Goal: Task Accomplishment & Management: Manage account settings

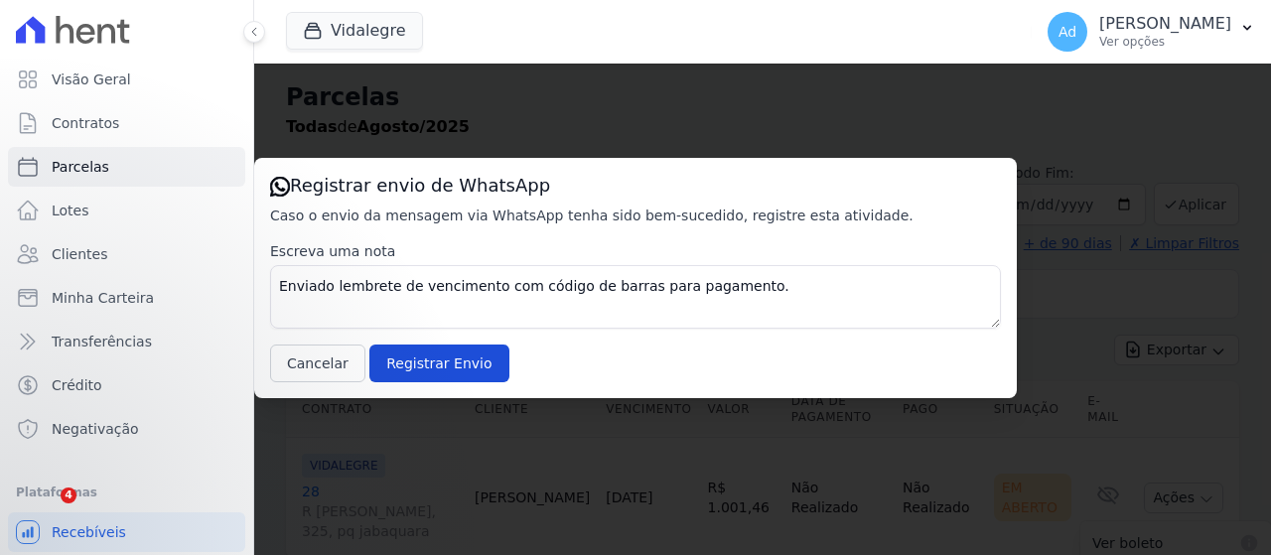
select select
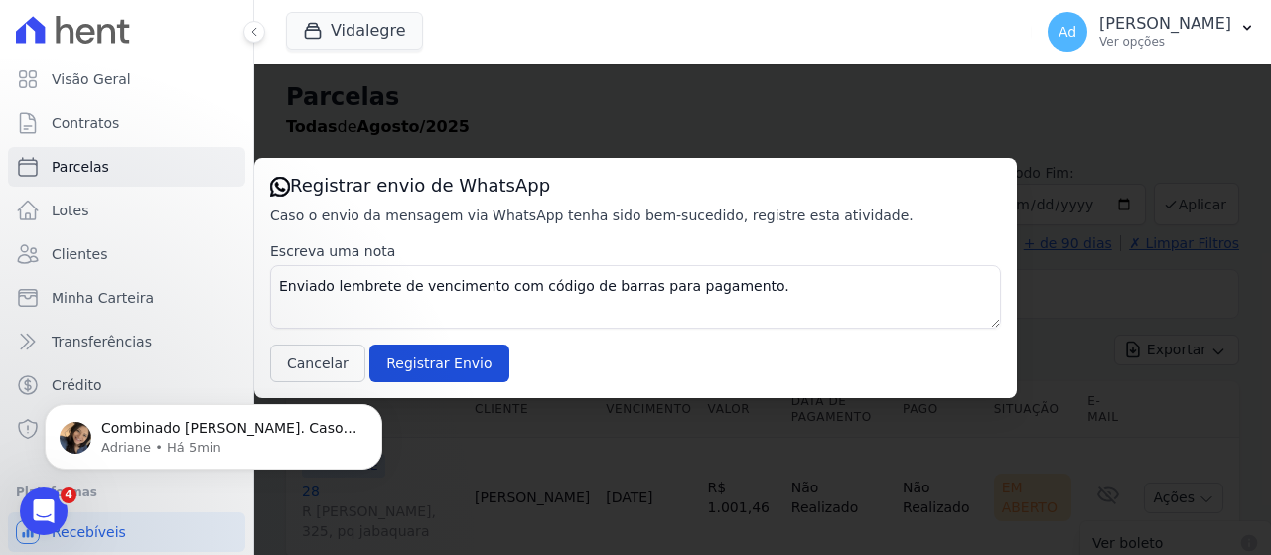
scroll to position [158, 0]
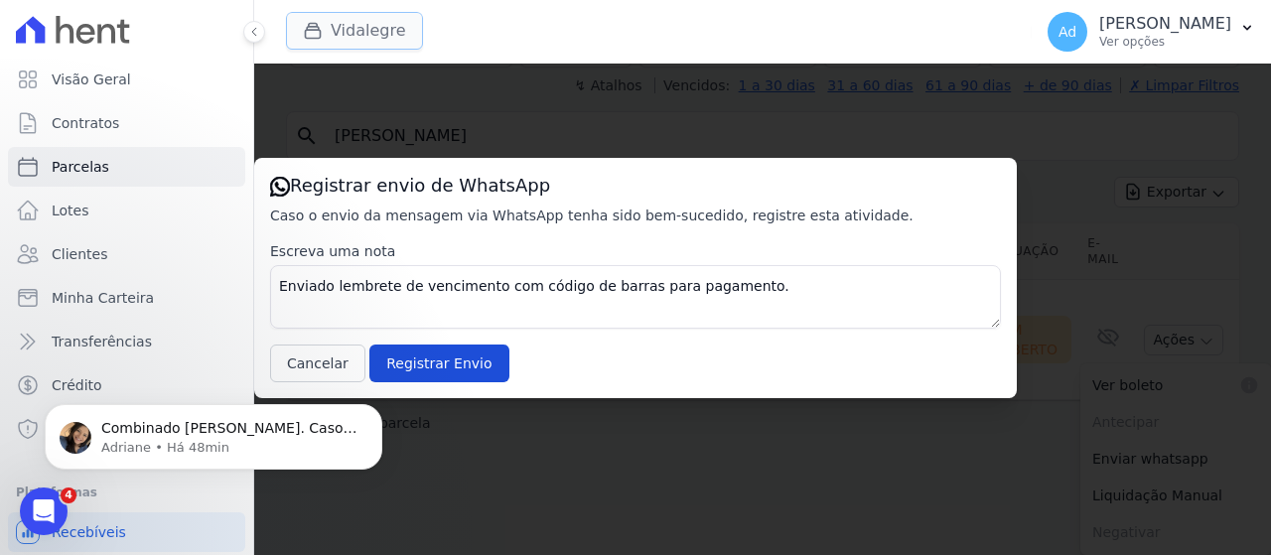
click at [370, 27] on button "Vidalegre" at bounding box center [354, 31] width 137 height 38
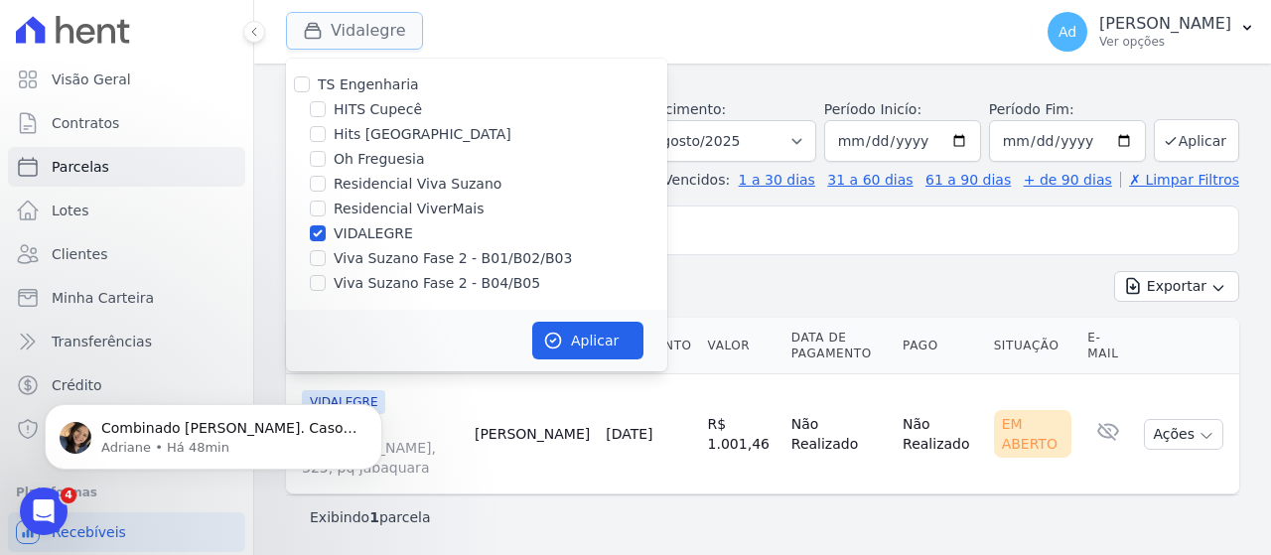
scroll to position [64, 0]
click at [358, 224] on label "VIDALEGRE" at bounding box center [373, 234] width 79 height 21
click at [326, 225] on input "VIDALEGRE" at bounding box center [318, 233] width 16 height 16
checkbox input "false"
click at [394, 253] on label "Viva Suzano Fase 2 - B01/B02/B03" at bounding box center [453, 258] width 238 height 21
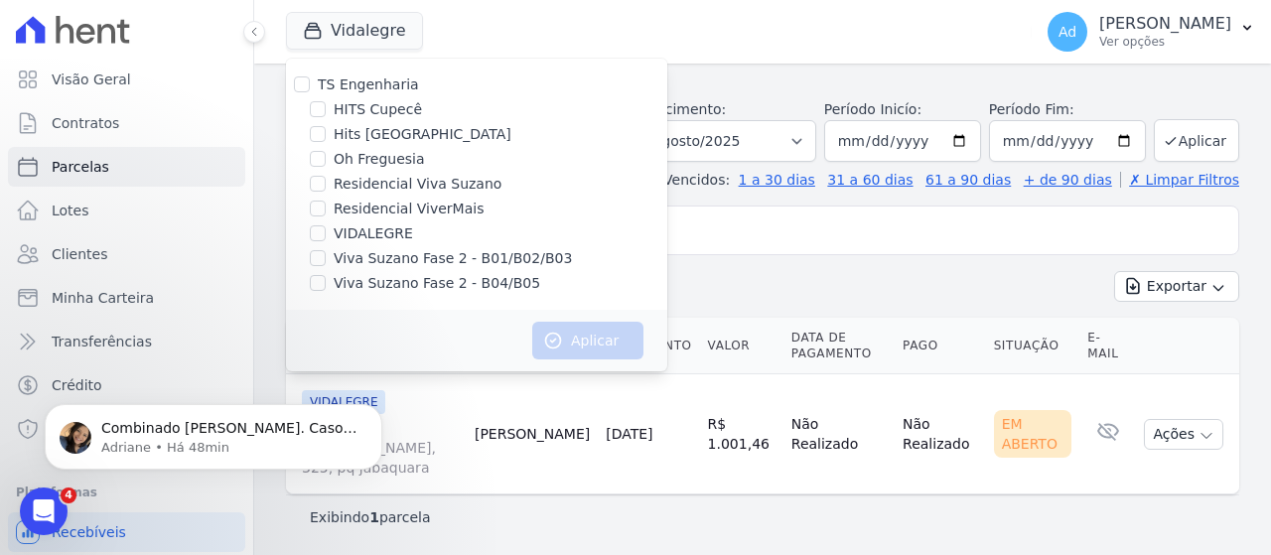
click at [326, 253] on input "Viva Suzano Fase 2 - B01/B02/B03" at bounding box center [318, 258] width 16 height 16
checkbox input "true"
click at [377, 285] on label "Viva Suzano Fase 2 - B04/B05" at bounding box center [437, 283] width 207 height 21
click at [326, 285] on input "Viva Suzano Fase 2 - B04/B05" at bounding box center [318, 283] width 16 height 16
checkbox input "true"
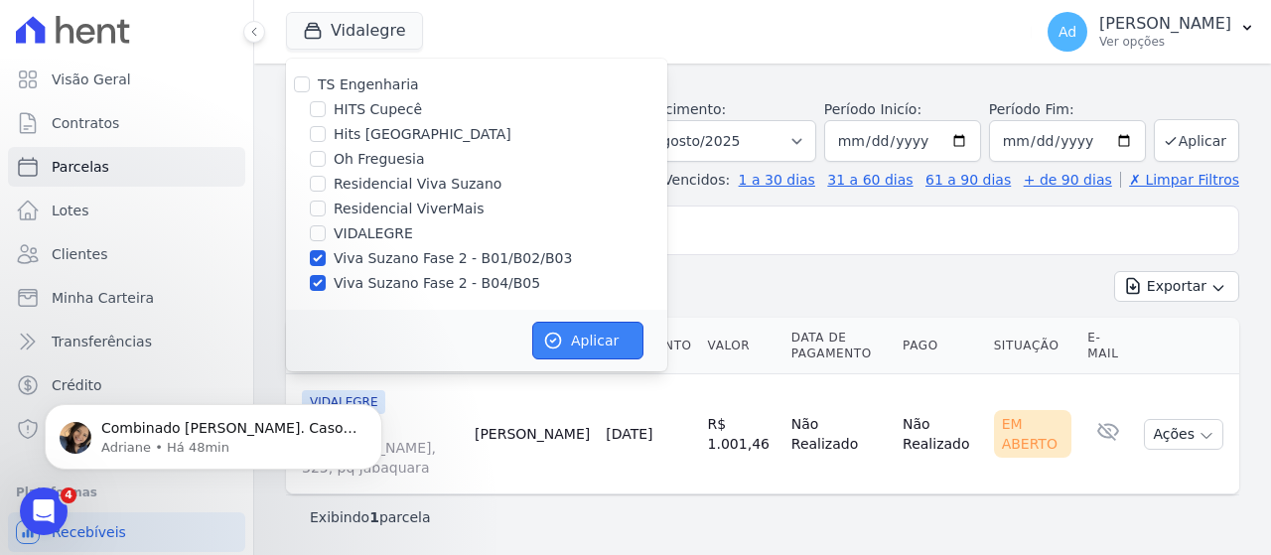
click at [557, 330] on button "Aplicar" at bounding box center [587, 341] width 111 height 38
select select
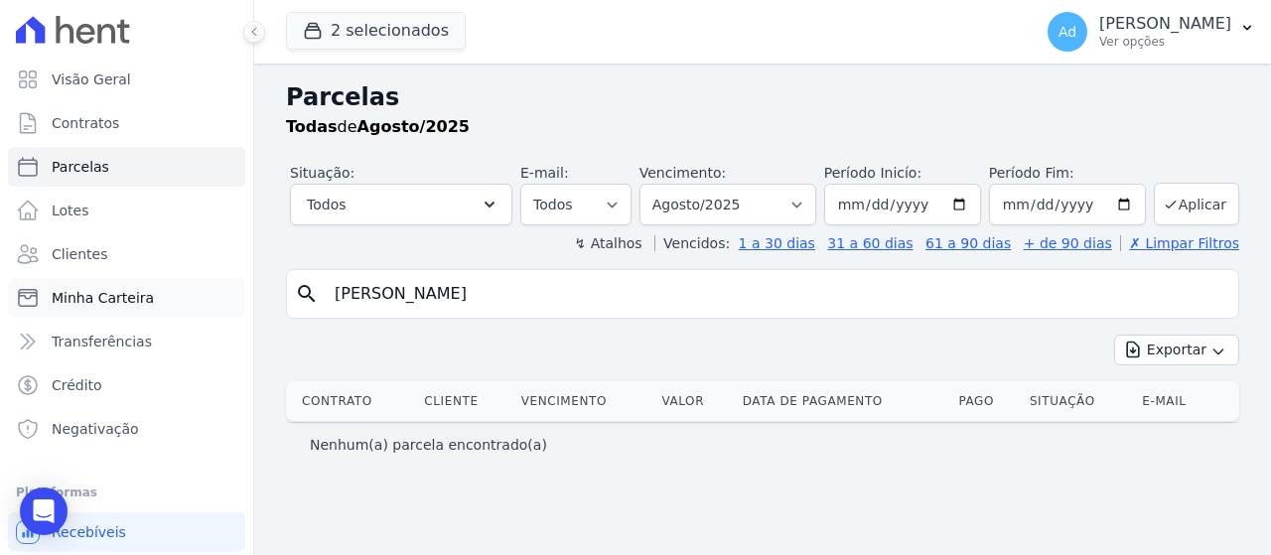
drag, startPoint x: 458, startPoint y: 290, endPoint x: 197, endPoint y: 300, distance: 261.4
click at [194, 305] on div "Visão Geral Contratos [GEOGRAPHIC_DATA] Lotes Clientes Minha Carteira Transferê…" at bounding box center [635, 277] width 1271 height 555
type input "b04 35"
select select
click at [390, 27] on button "2 selecionados" at bounding box center [376, 31] width 180 height 38
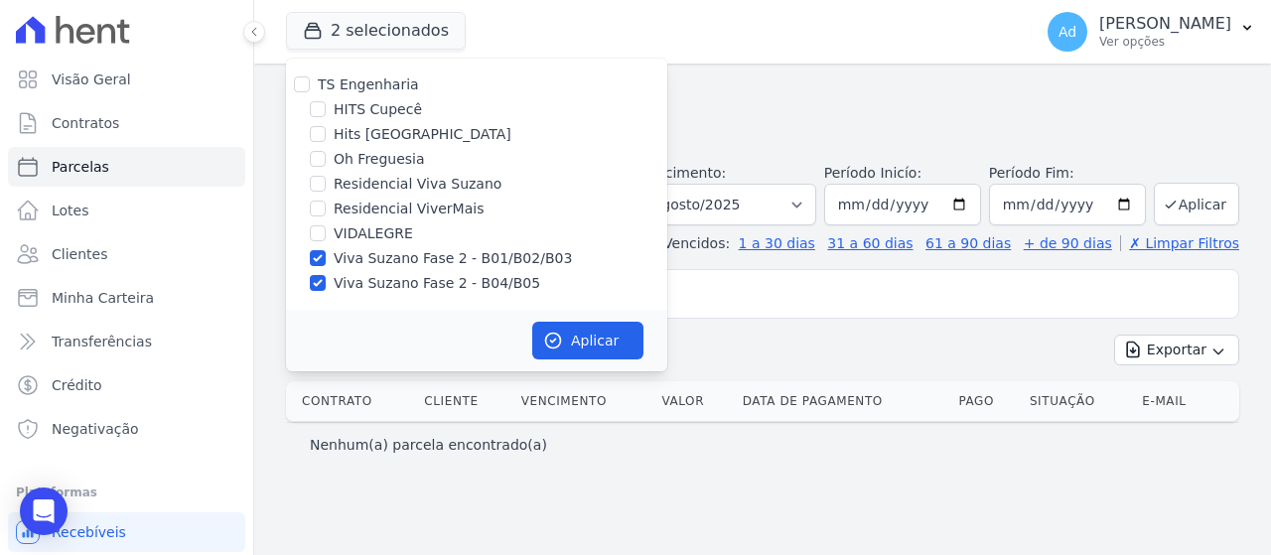
click at [913, 115] on div "Todas de Agosto/2025" at bounding box center [763, 127] width 954 height 24
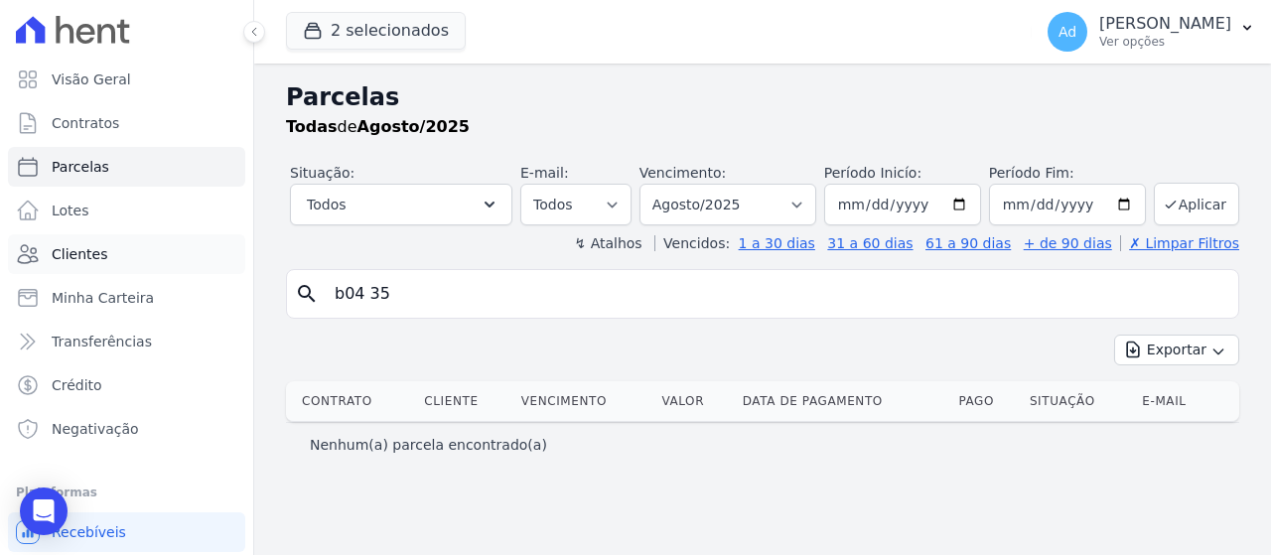
click at [120, 253] on link "Clientes" at bounding box center [126, 254] width 237 height 40
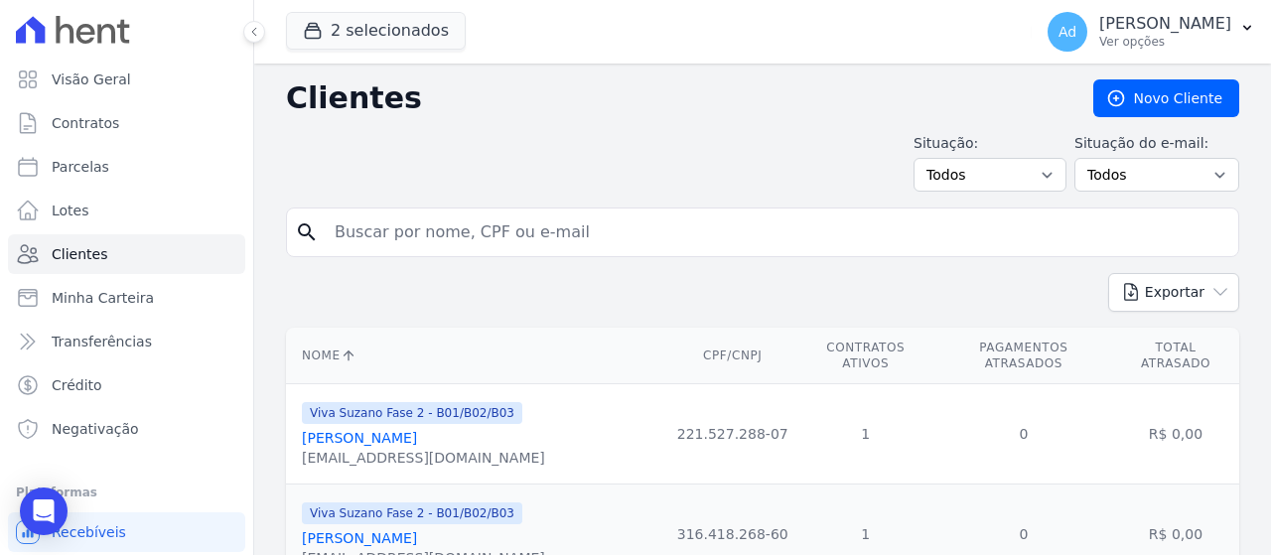
click at [491, 237] on input "search" at bounding box center [777, 233] width 908 height 40
type input "maria"
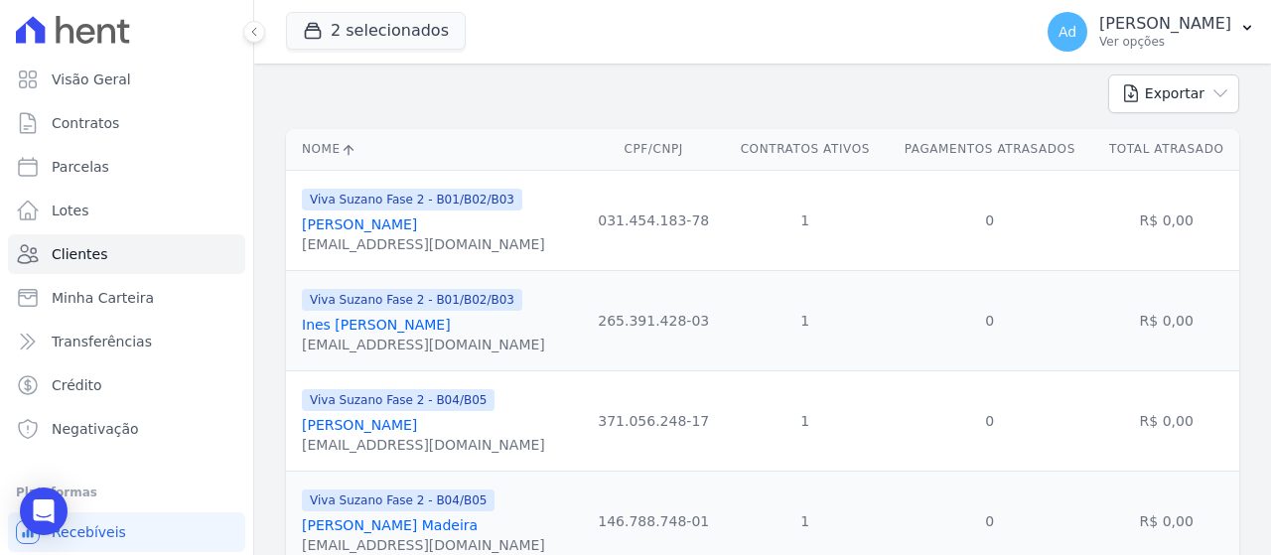
scroll to position [397, 0]
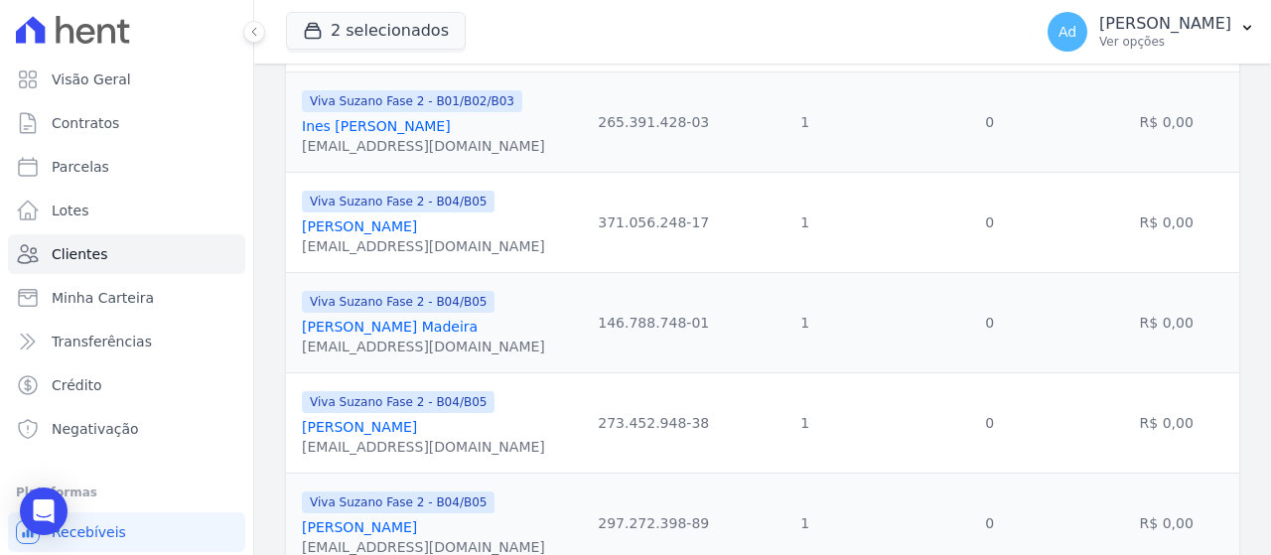
click at [417, 426] on link "[PERSON_NAME]" at bounding box center [359, 427] width 115 height 16
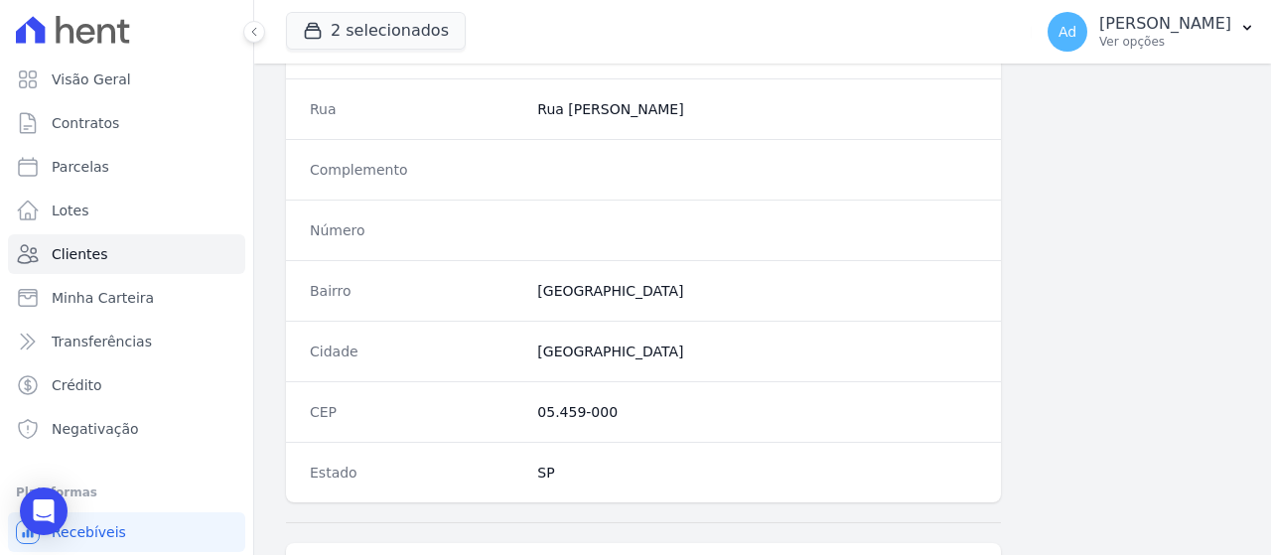
scroll to position [1319, 0]
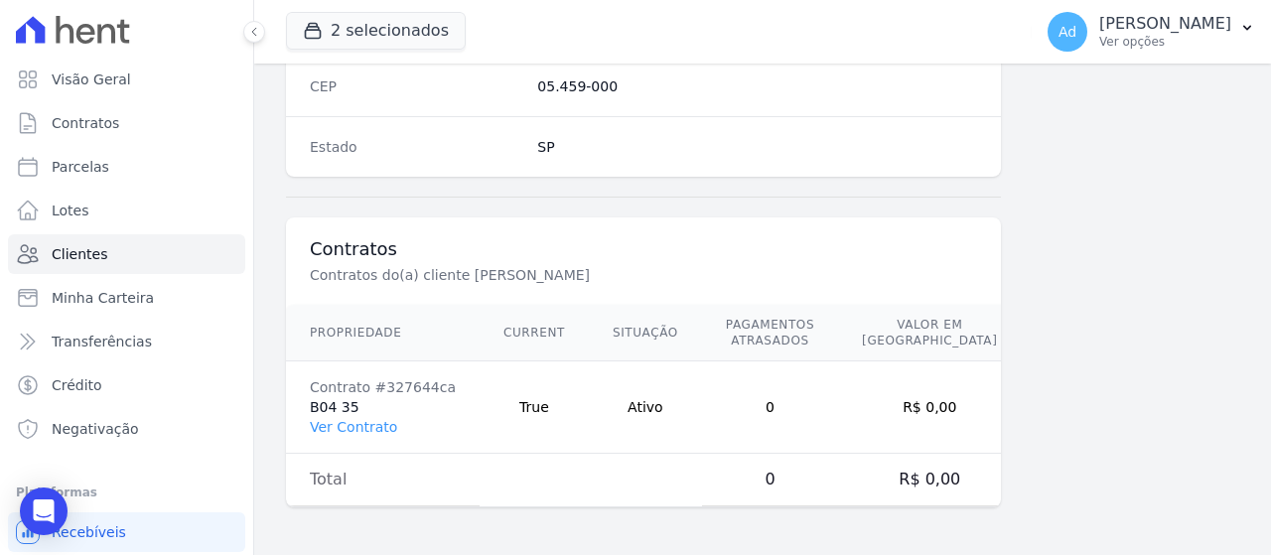
click at [349, 458] on td "Total" at bounding box center [383, 480] width 194 height 53
click at [364, 426] on link "Ver Contrato" at bounding box center [353, 427] width 87 height 16
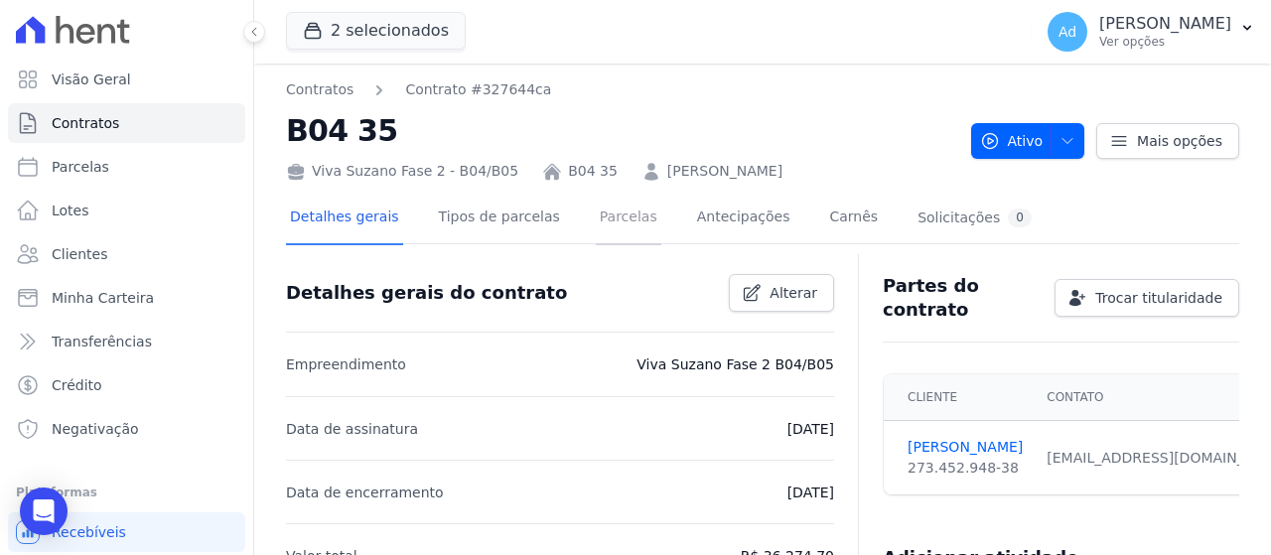
click at [601, 229] on link "Parcelas" at bounding box center [629, 219] width 66 height 53
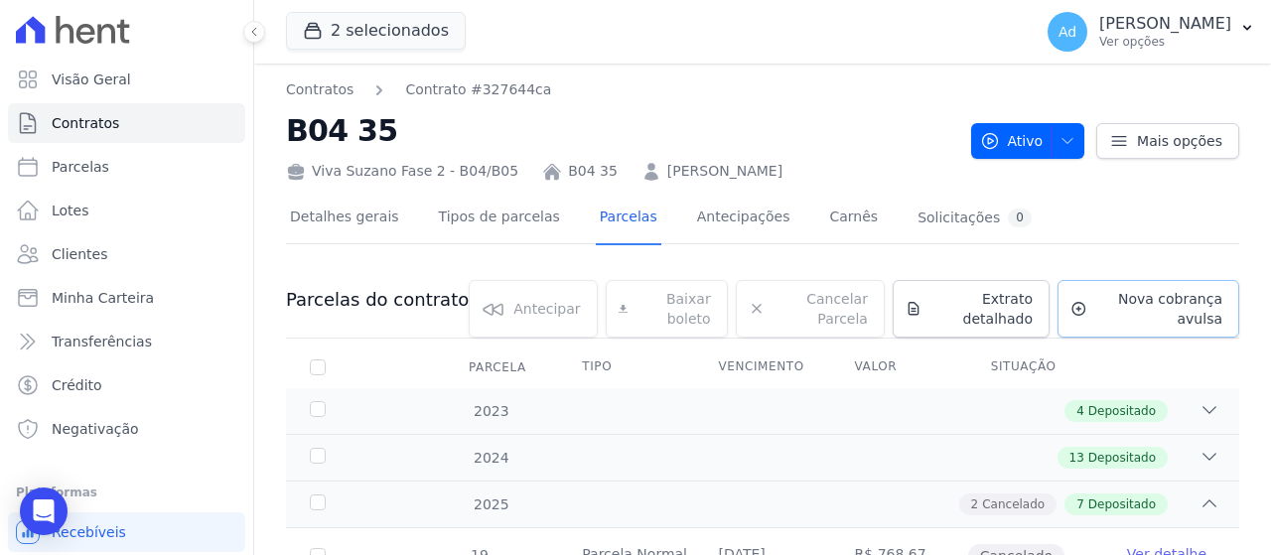
click at [1103, 298] on span "Nova cobrança avulsa" at bounding box center [1159, 309] width 127 height 40
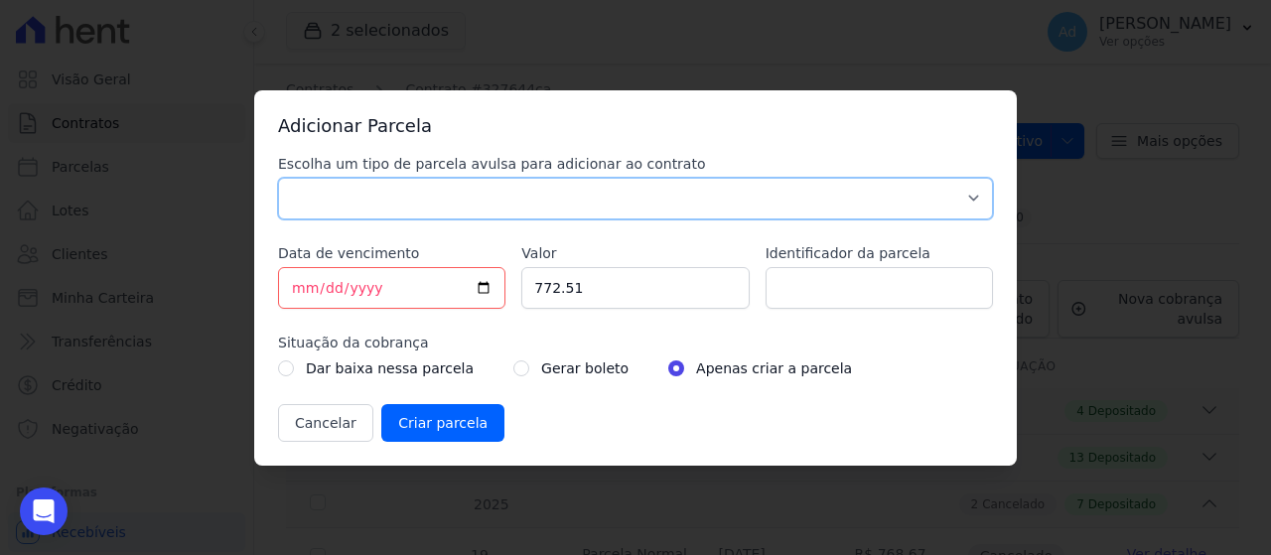
click at [570, 186] on select "Parcela Normal Sinal Caução Intercalada Chaves Pré Chaves Pós Chaves Taxas Quit…" at bounding box center [635, 199] width 715 height 42
select select "standard"
click at [278, 178] on select "Parcela Normal Sinal Caução Intercalada Chaves Pré Chaves Pós Chaves Taxas Quit…" at bounding box center [635, 199] width 715 height 42
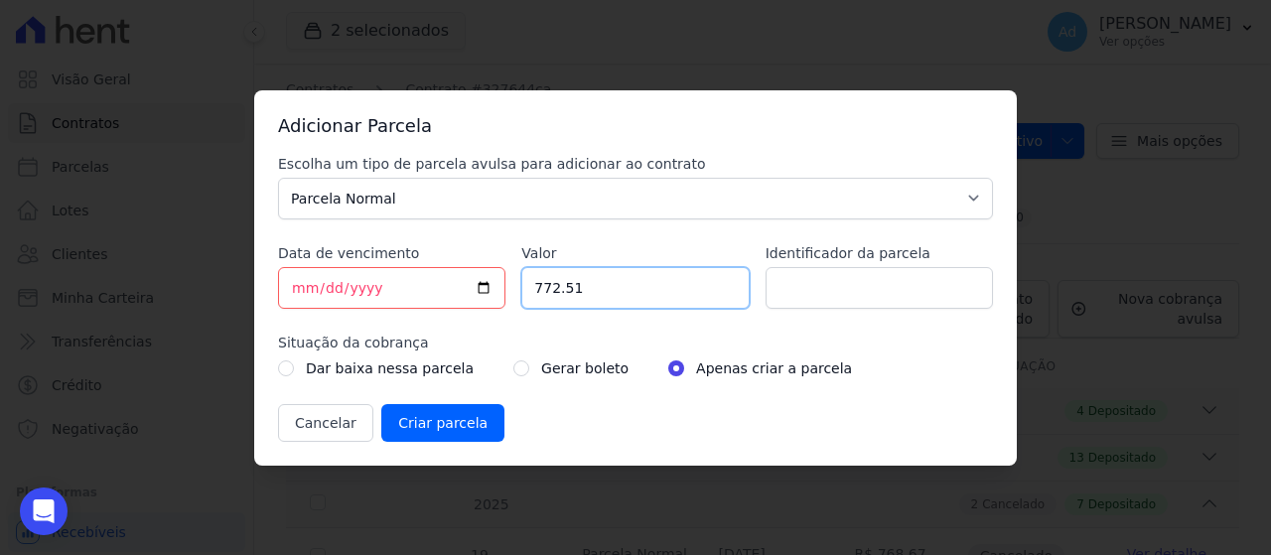
drag, startPoint x: 641, startPoint y: 279, endPoint x: 497, endPoint y: 283, distance: 144.1
click at [497, 283] on div "Escolha um tipo de parcela avulsa para adicionar ao contrato Parcela Normal Sin…" at bounding box center [635, 298] width 715 height 288
click at [558, 285] on input "Valor" at bounding box center [635, 288] width 227 height 42
type input "792.37"
click at [860, 309] on div "Escolha um tipo de parcela avulsa para adicionar ao contrato Parcela Normal Sin…" at bounding box center [635, 298] width 715 height 288
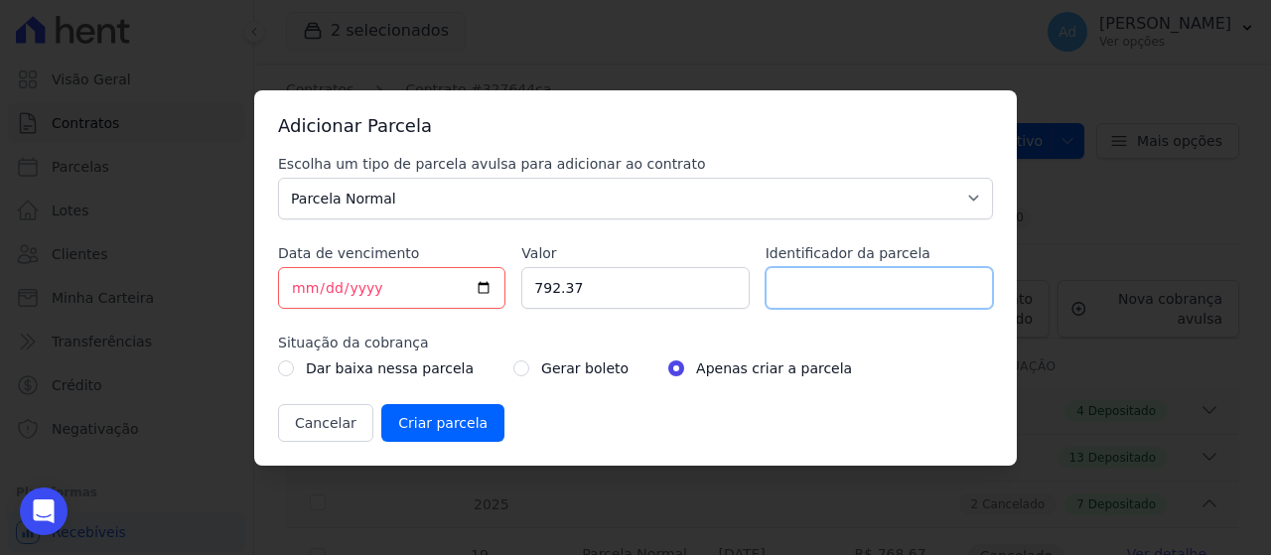
click at [873, 301] on input "Identificador da parcela" at bounding box center [879, 288] width 227 height 42
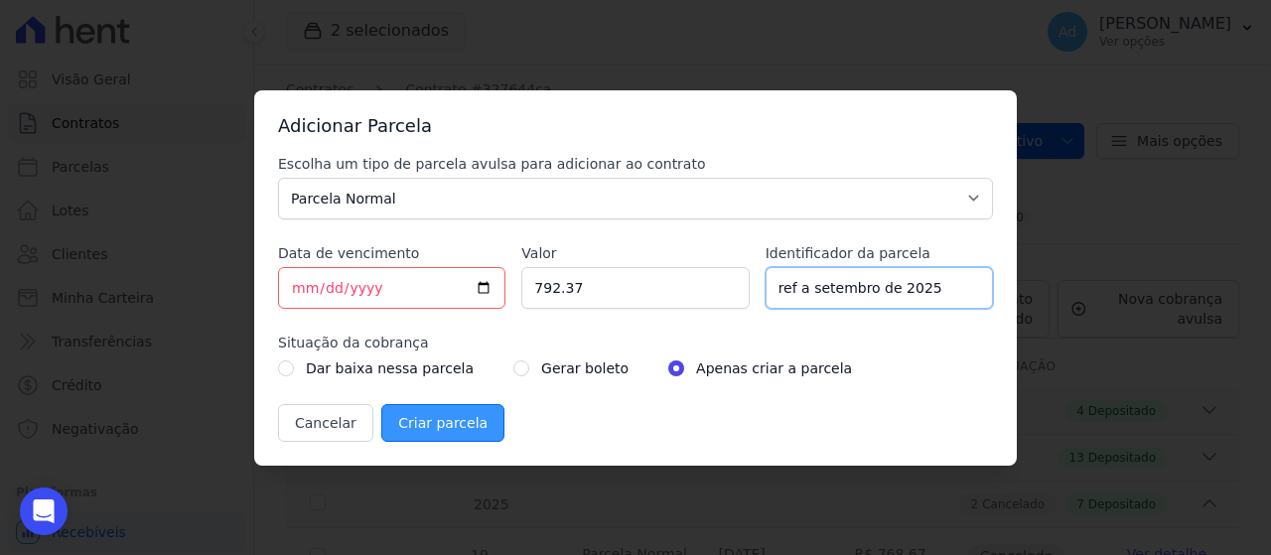
type input "ref a setembro de 2025"
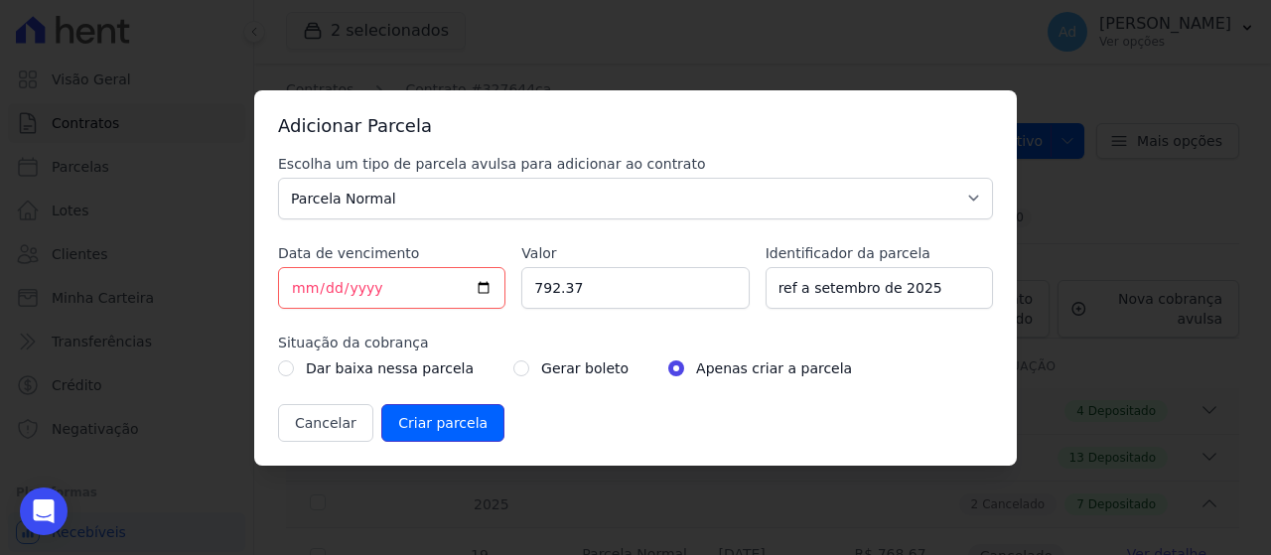
click at [446, 414] on input "Criar parcela" at bounding box center [442, 423] width 123 height 38
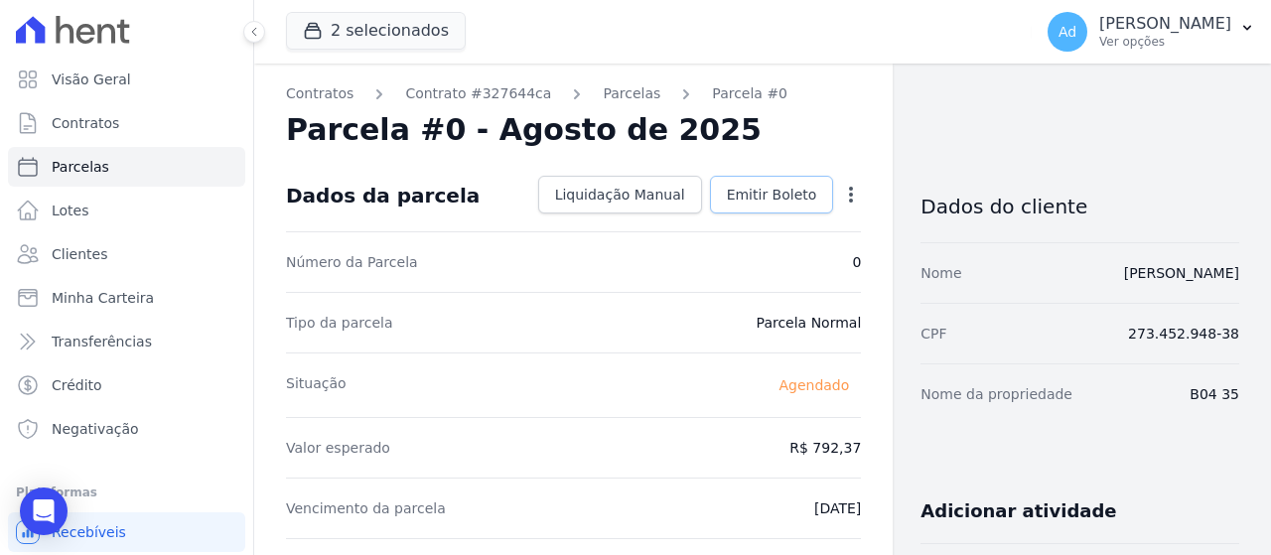
click at [760, 190] on span "Emitir Boleto" at bounding box center [772, 195] width 90 height 20
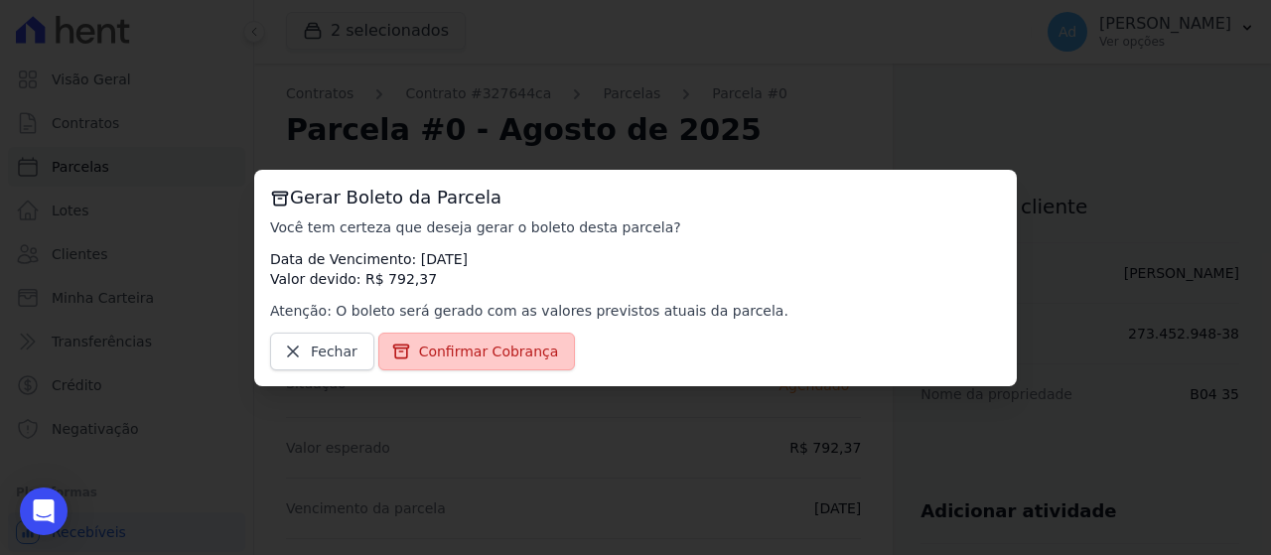
click at [476, 342] on span "Confirmar Cobrança" at bounding box center [489, 352] width 140 height 20
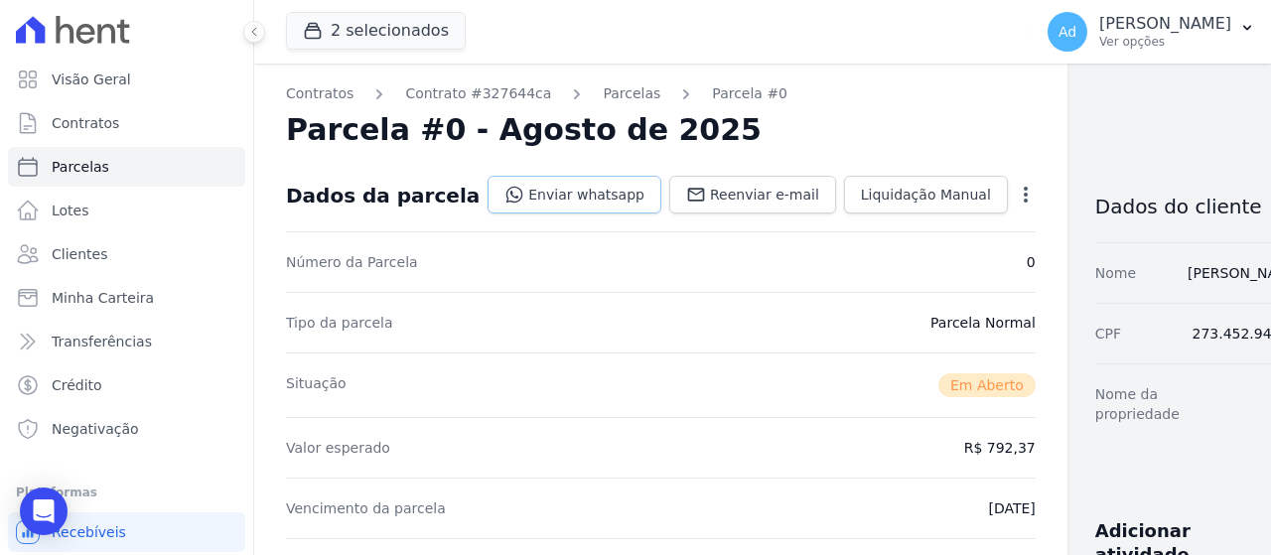
click at [565, 190] on link "Enviar whatsapp" at bounding box center [575, 195] width 174 height 38
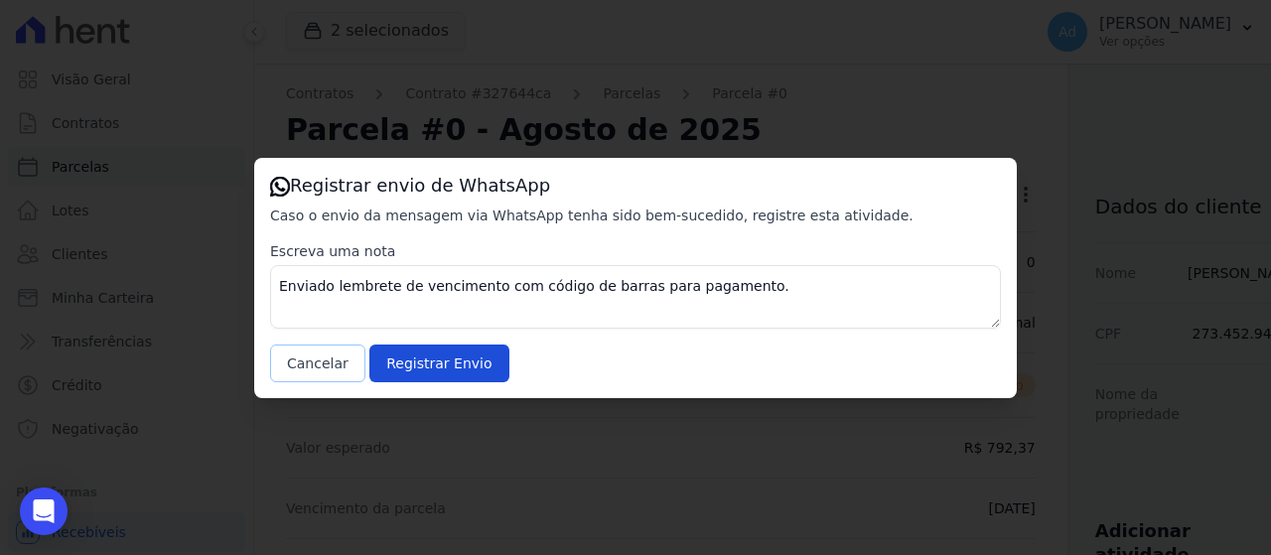
drag, startPoint x: 310, startPoint y: 366, endPoint x: 315, endPoint y: 236, distance: 129.2
click at [310, 366] on button "Cancelar" at bounding box center [317, 364] width 95 height 38
